Goal: Check status: Check status

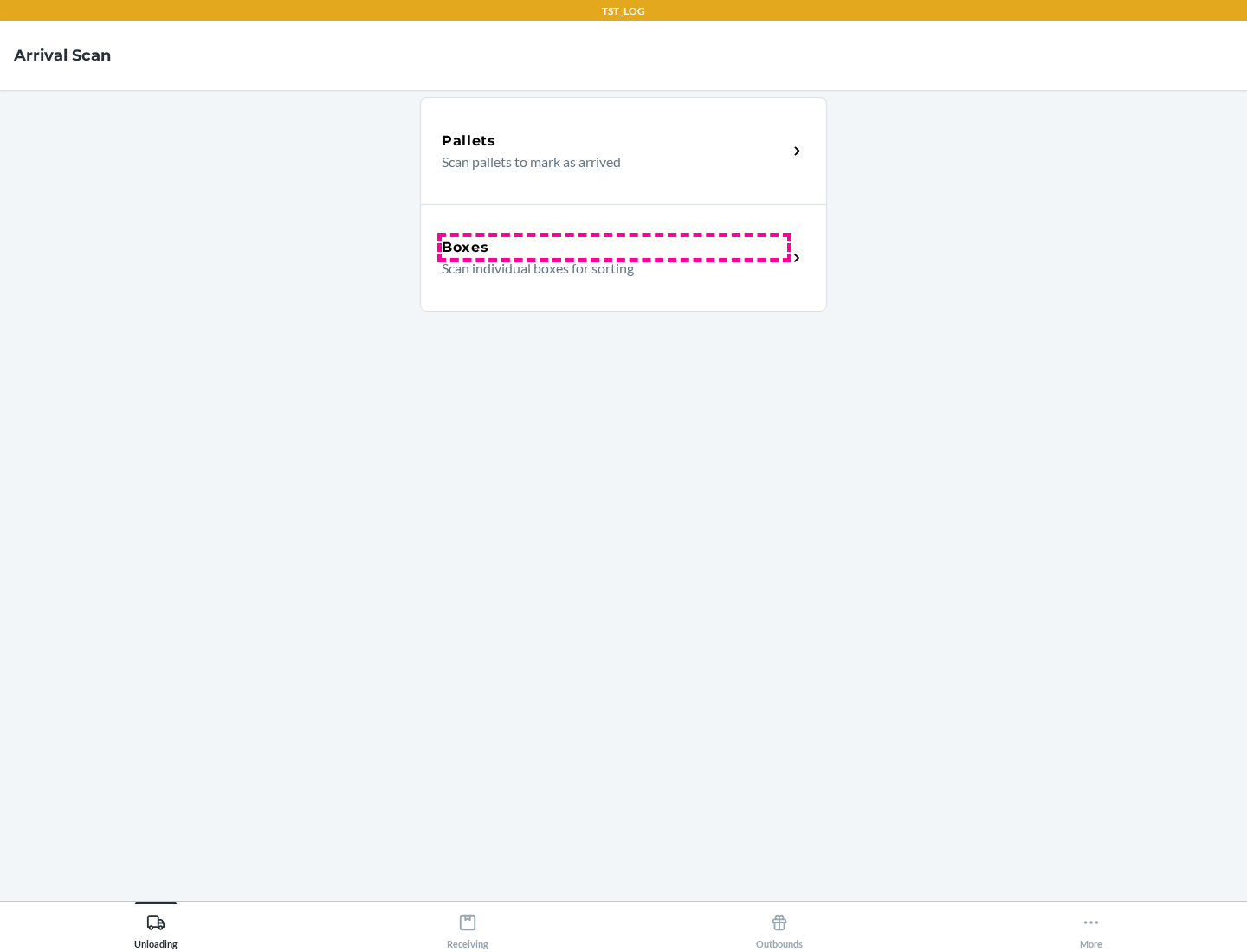
click at [614, 248] on div "Boxes" at bounding box center [615, 247] width 346 height 21
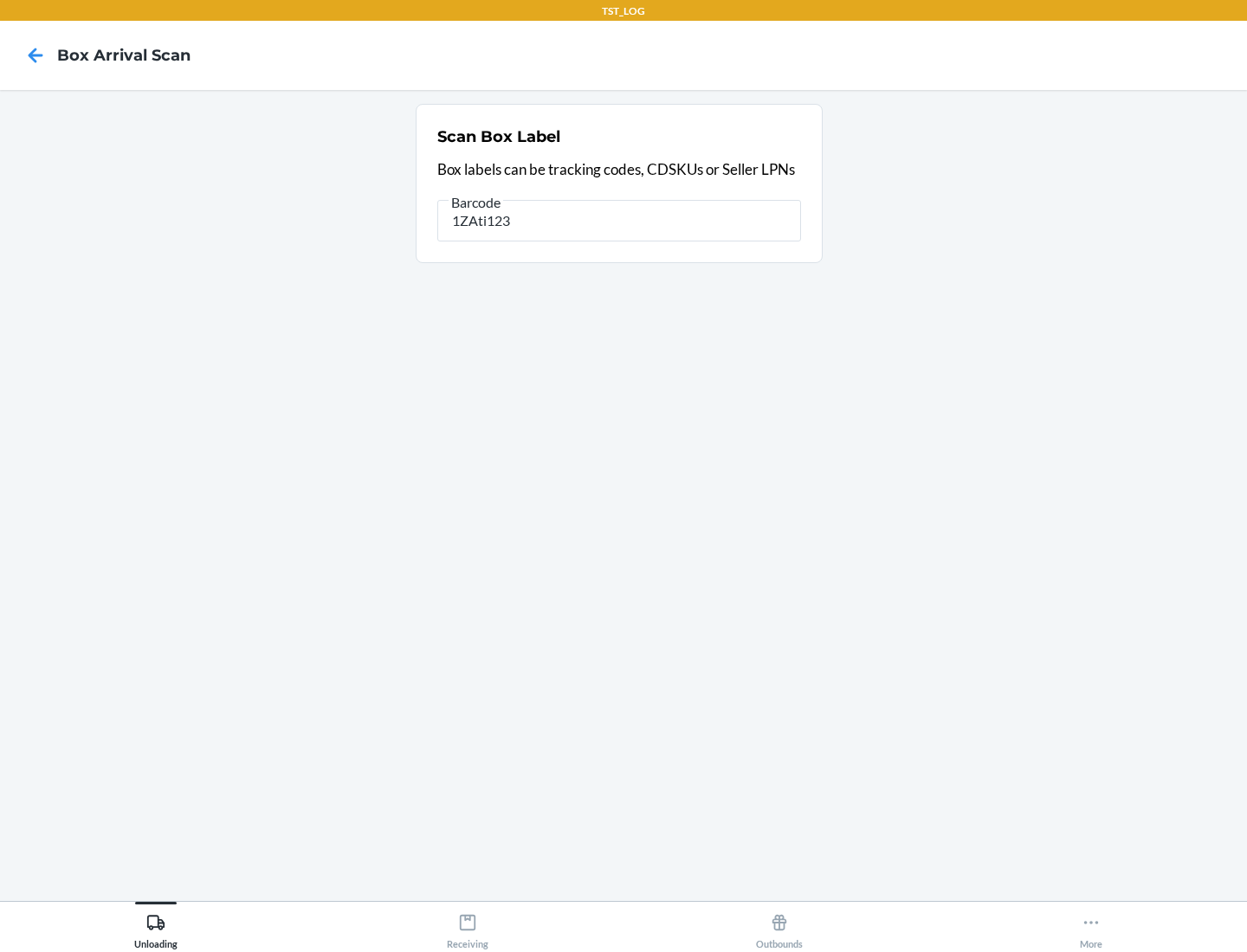
type input "1ZAti123"
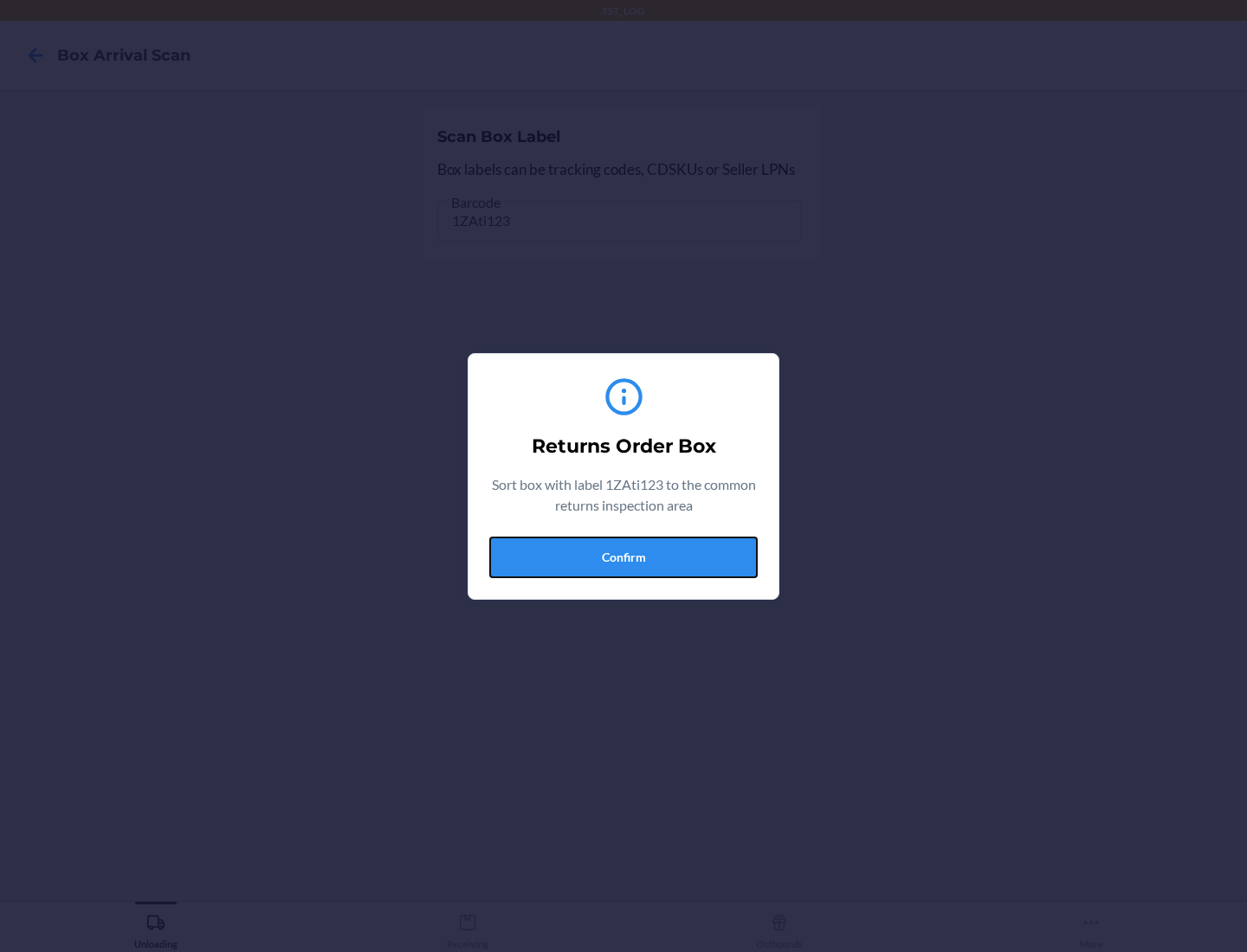
click at [623, 557] on button "Confirm" at bounding box center [623, 557] width 268 height 41
